Goal: Task Accomplishment & Management: Manage account settings

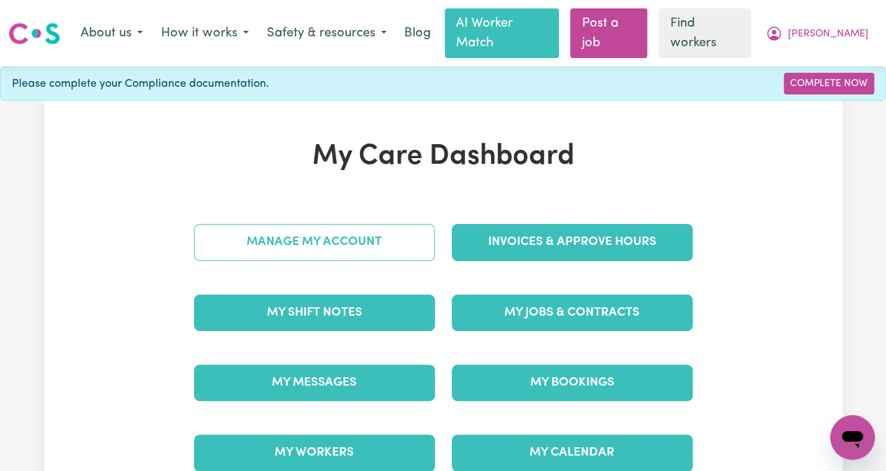
click at [345, 224] on link "Manage My Account" at bounding box center [314, 242] width 241 height 36
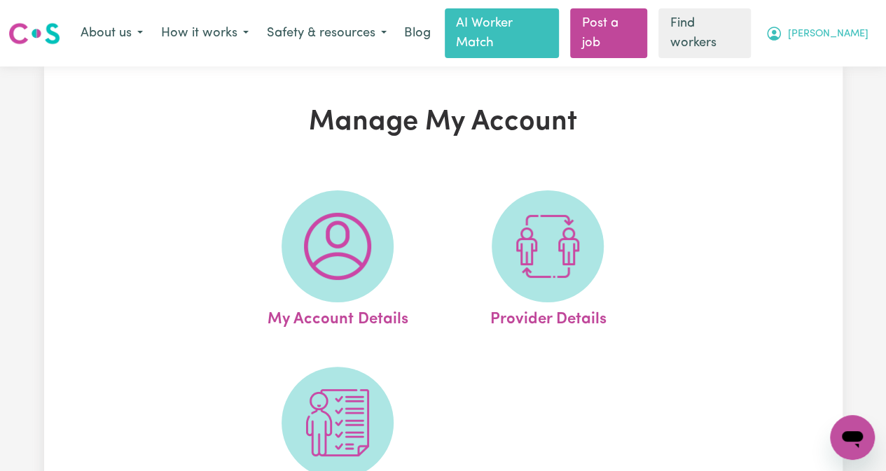
click at [849, 29] on span "[PERSON_NAME]" at bounding box center [828, 34] width 81 height 15
click at [814, 60] on link "My Dashboard" at bounding box center [821, 63] width 111 height 27
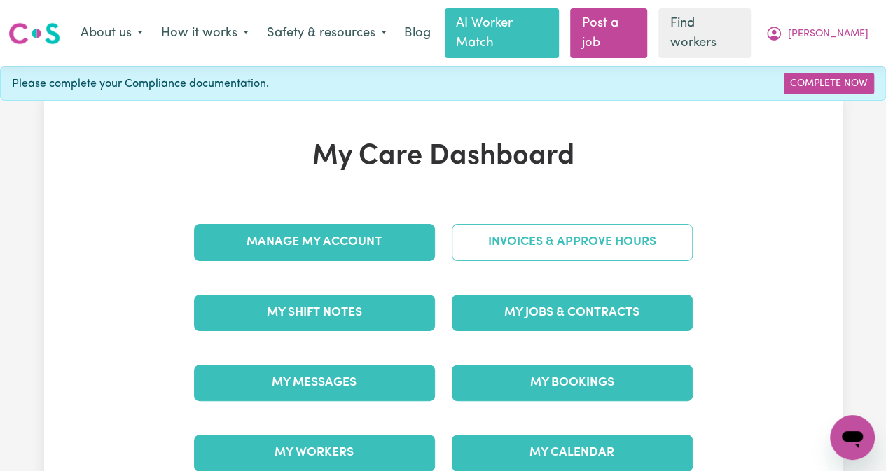
click at [522, 230] on link "Invoices & Approve Hours" at bounding box center [572, 242] width 241 height 36
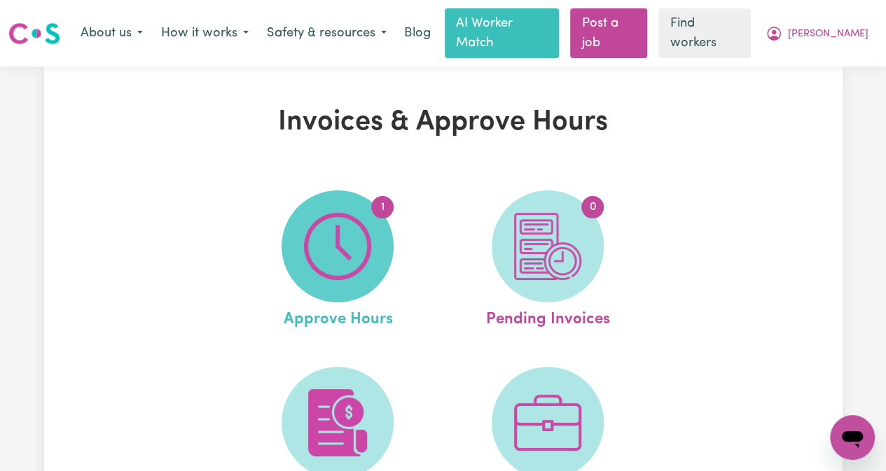
click at [357, 246] on img at bounding box center [337, 246] width 67 height 67
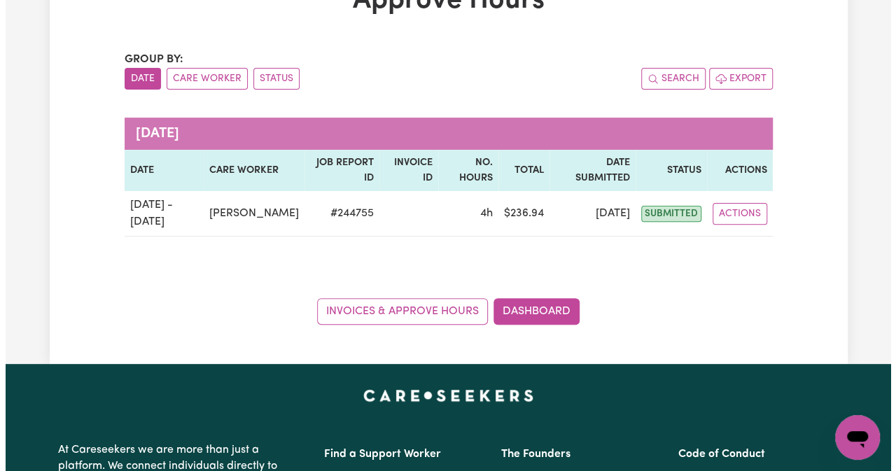
scroll to position [140, 0]
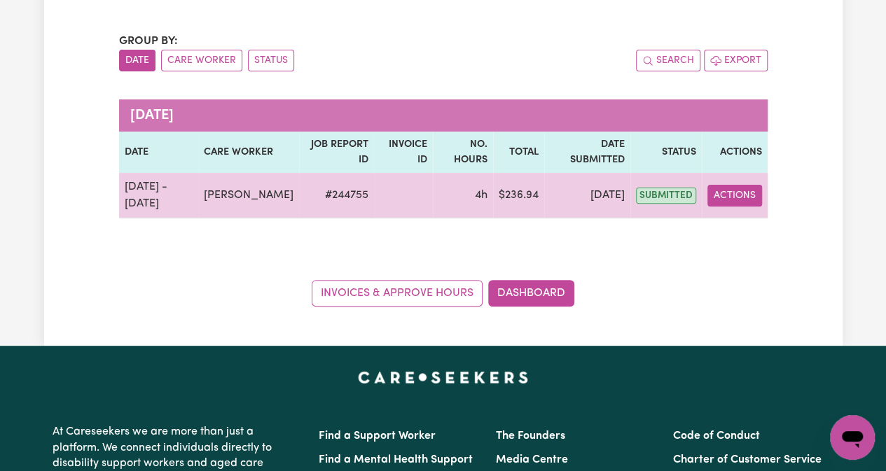
click at [735, 185] on button "Actions" at bounding box center [734, 196] width 55 height 22
click at [737, 214] on link "View Job Report" at bounding box center [768, 228] width 120 height 28
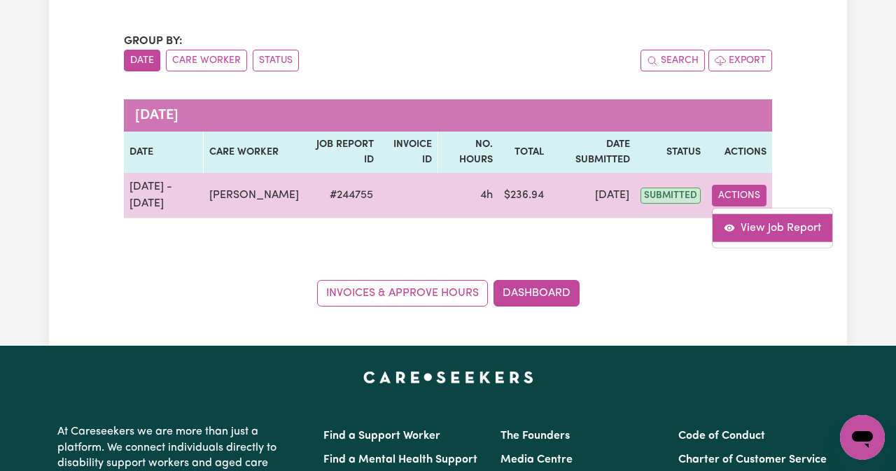
select select "pm"
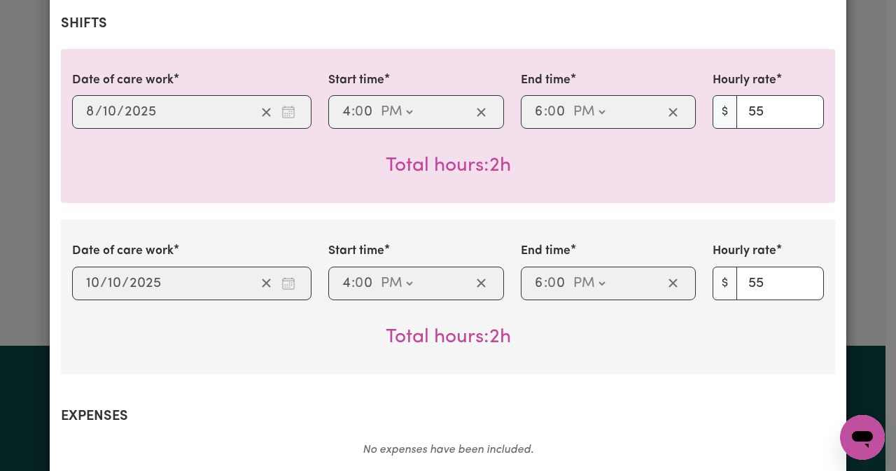
scroll to position [796, 0]
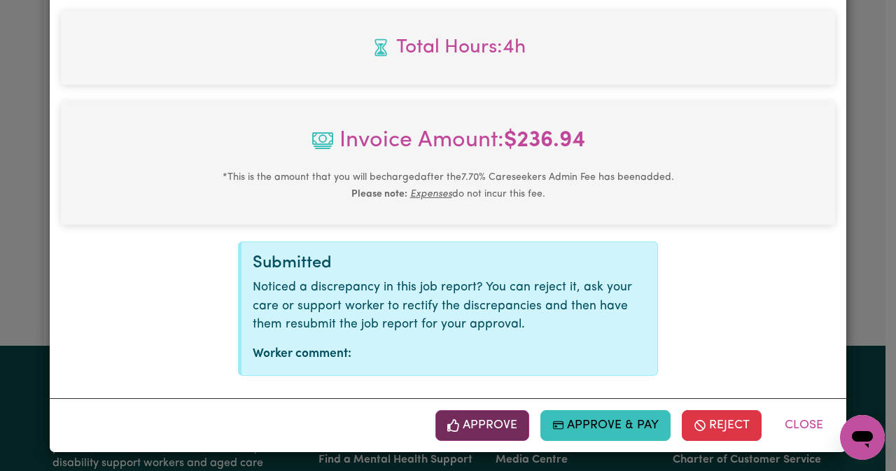
click at [501, 421] on button "Approve" at bounding box center [482, 425] width 94 height 31
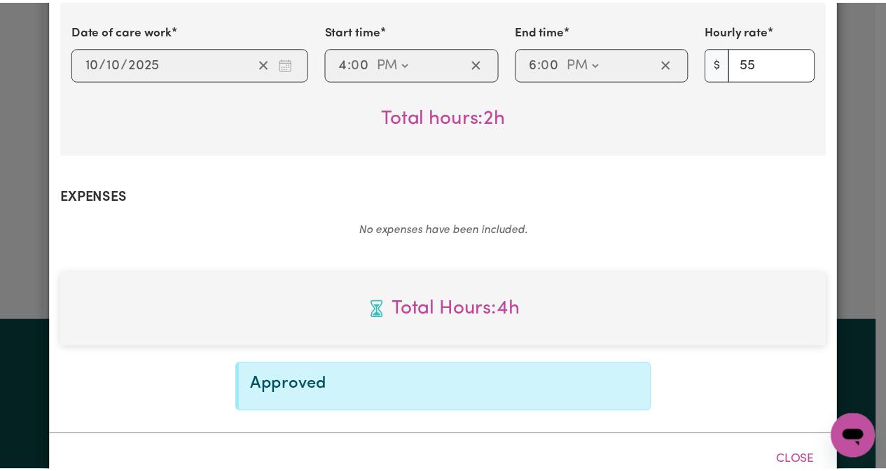
scroll to position [570, 0]
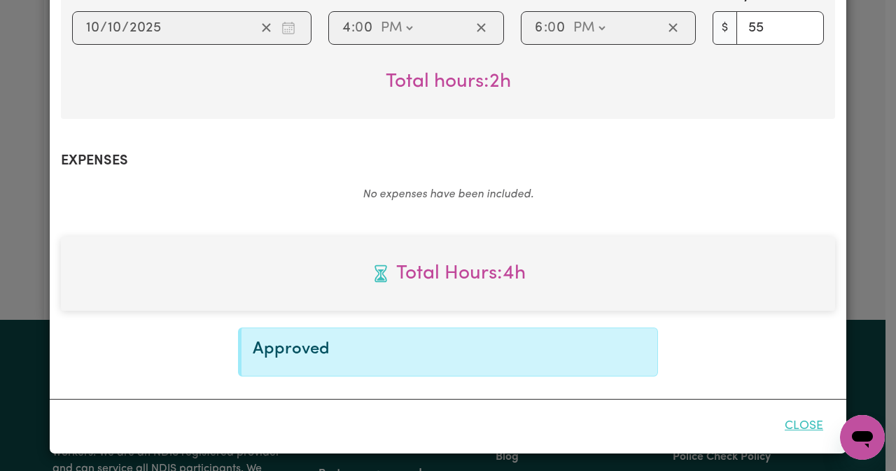
click at [791, 424] on button "Close" at bounding box center [804, 426] width 62 height 31
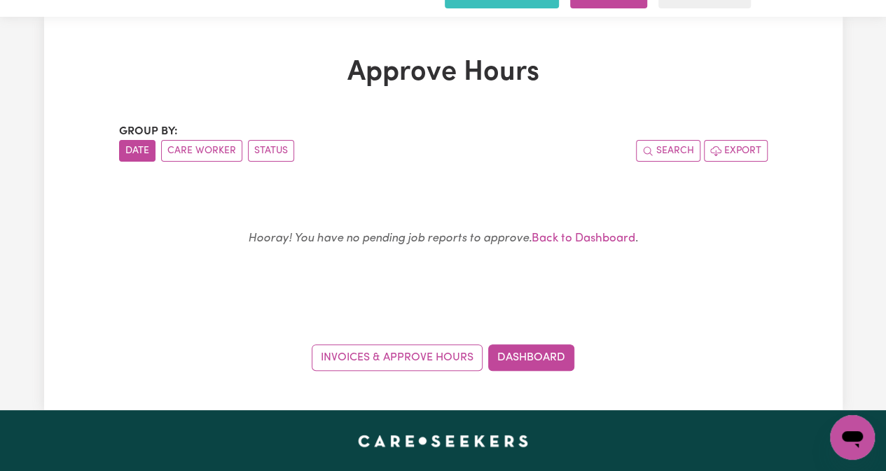
scroll to position [0, 0]
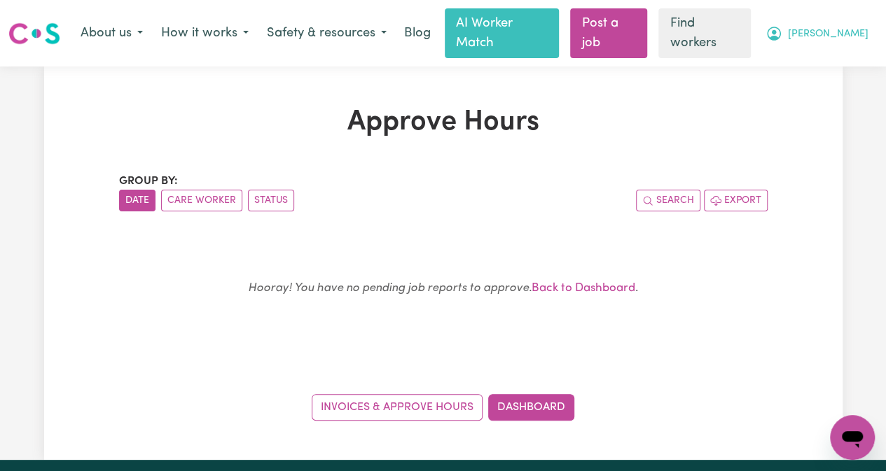
click at [850, 27] on span "[PERSON_NAME]" at bounding box center [828, 34] width 81 height 15
click at [842, 64] on link "My Dashboard" at bounding box center [821, 63] width 111 height 27
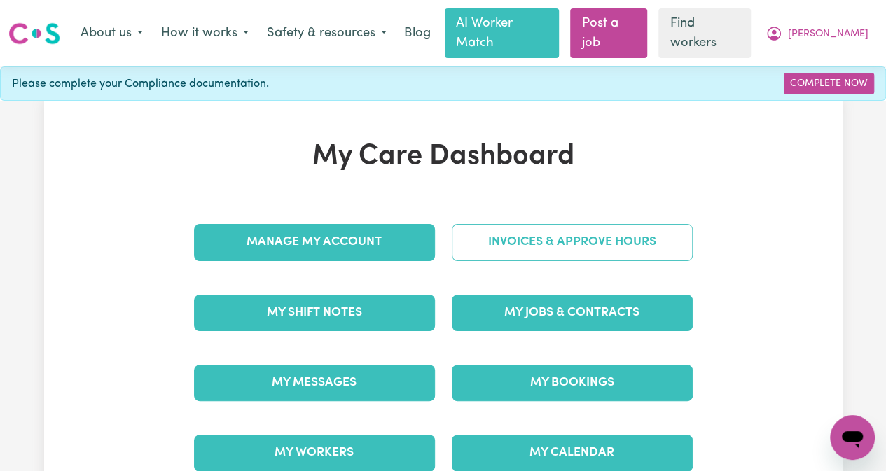
click at [592, 228] on link "Invoices & Approve Hours" at bounding box center [572, 242] width 241 height 36
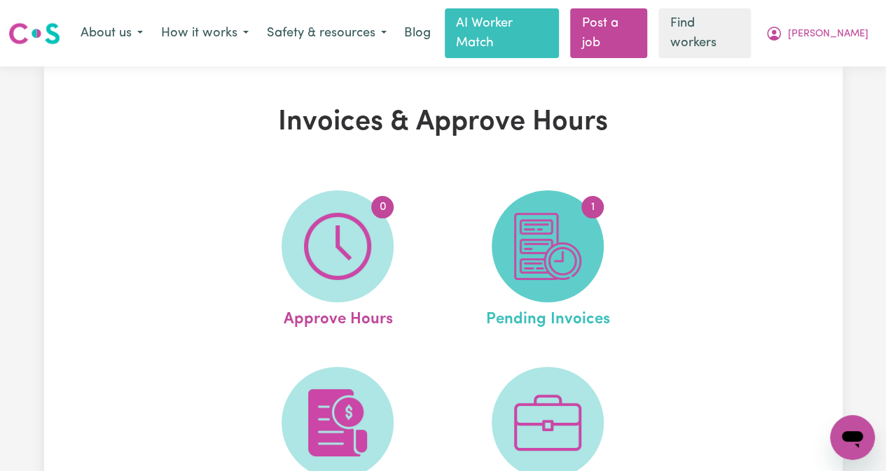
click at [552, 221] on img at bounding box center [547, 246] width 67 height 67
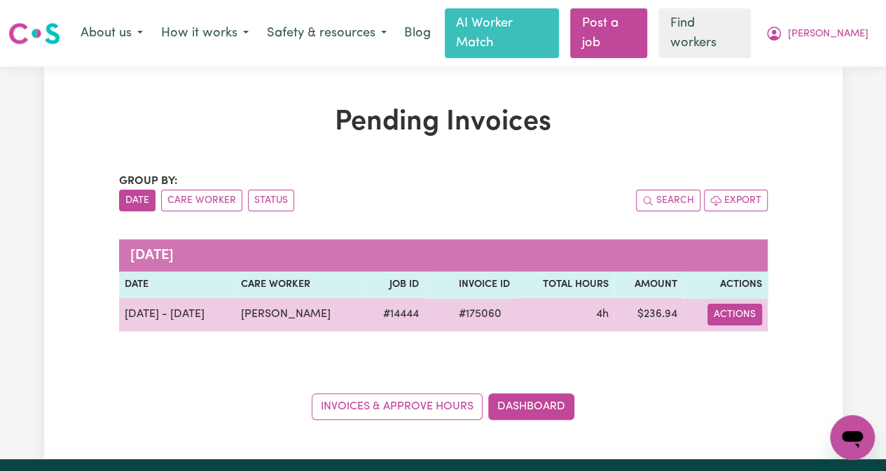
click at [737, 304] on button "Actions" at bounding box center [734, 315] width 55 height 22
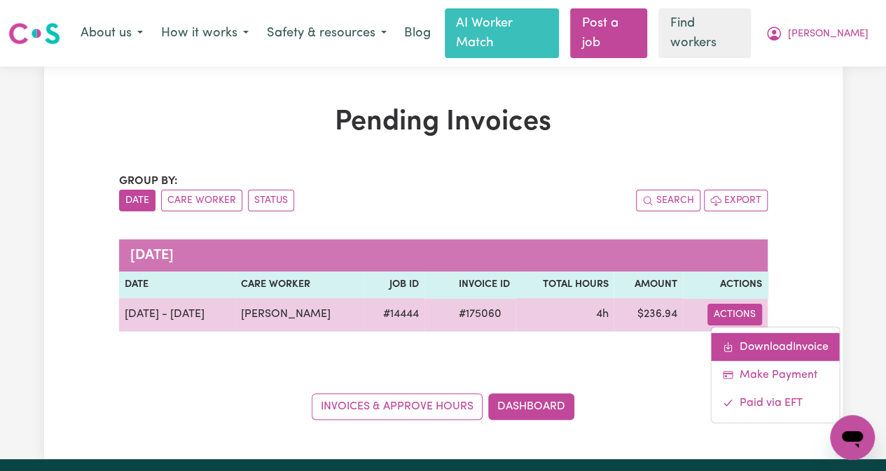
click at [769, 333] on link "Download Invoice" at bounding box center [775, 347] width 128 height 28
